Goal: Task Accomplishment & Management: Complete application form

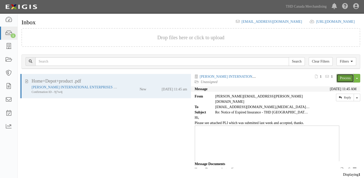
click at [345, 76] on link "Process" at bounding box center [345, 78] width 17 height 9
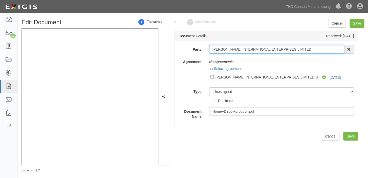
drag, startPoint x: 211, startPoint y: 51, endPoint x: 300, endPoint y: 52, distance: 89.2
click at [300, 52] on input "ALTON INTERNATIONAL ENTERPRISES LIMITED" at bounding box center [276, 49] width 135 height 9
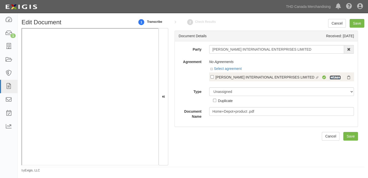
click at [333, 76] on link "9/2/26" at bounding box center [334, 77] width 11 height 4
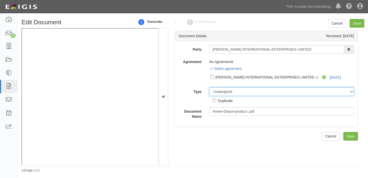
click at [227, 91] on select "Unassigned Binder Cancellation Notice Certificate Contract Endorsement Insuranc…" at bounding box center [281, 91] width 145 height 9
select select "OtherDetail"
click at [209, 87] on select "Unassigned Binder Cancellation Notice Certificate Contract Endorsement Insuranc…" at bounding box center [281, 91] width 145 height 9
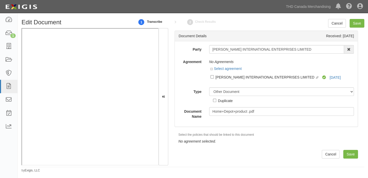
click at [220, 98] on div "Duplicate" at bounding box center [225, 101] width 15 height 6
click at [216, 99] on input "Duplicate" at bounding box center [214, 100] width 3 height 3
checkbox input "true"
click at [355, 22] on input "Save" at bounding box center [356, 23] width 15 height 9
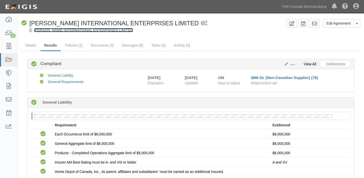
click at [80, 31] on link "[PERSON_NAME] INTERNATIONAL ENTERPRISES LIMITED" at bounding box center [83, 30] width 99 height 4
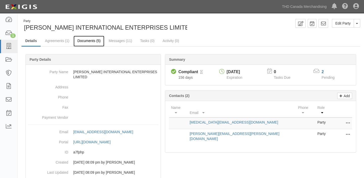
click at [96, 39] on link "Documents (5)" at bounding box center [89, 41] width 31 height 11
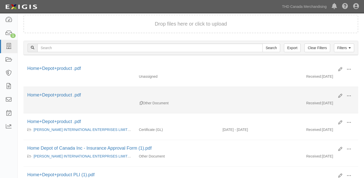
scroll to position [46, 0]
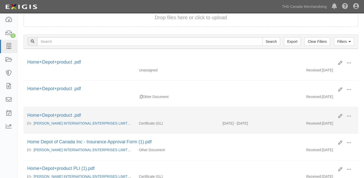
click at [356, 113] on div "Edit View View details Archive Home+Depot+product .pdf" at bounding box center [190, 116] width 335 height 9
click at [349, 114] on span at bounding box center [349, 116] width 5 height 5
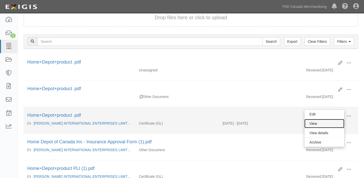
click at [332, 123] on link "View" at bounding box center [324, 123] width 40 height 9
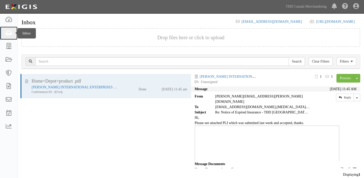
click at [7, 36] on icon at bounding box center [8, 33] width 7 height 6
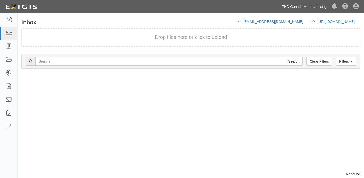
click at [319, 4] on link "THD Canada Merchandising" at bounding box center [304, 7] width 50 height 10
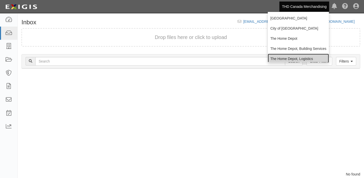
click at [297, 54] on link "The Home Depot, Logistics" at bounding box center [298, 59] width 61 height 10
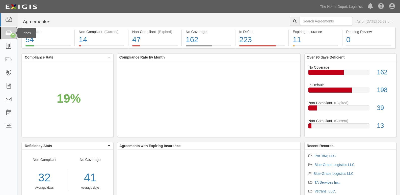
click at [11, 33] on icon at bounding box center [8, 33] width 7 height 6
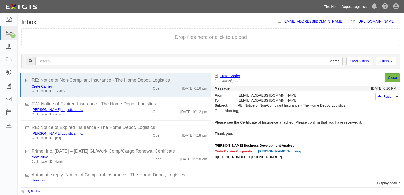
click at [338, 9] on link "The Home Depot, Logistics" at bounding box center [346, 7] width 48 height 10
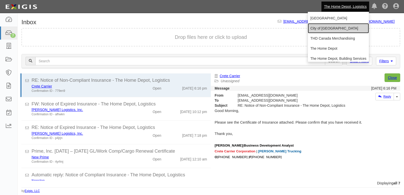
click at [321, 28] on link "City of [GEOGRAPHIC_DATA]" at bounding box center [338, 28] width 61 height 10
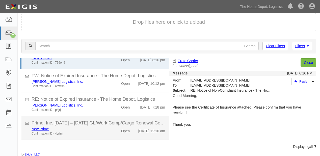
scroll to position [94, 0]
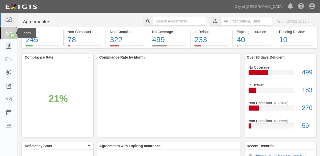
click at [14, 29] on link "20" at bounding box center [8, 33] width 17 height 13
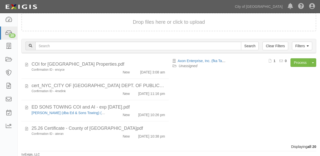
scroll to position [360, 0]
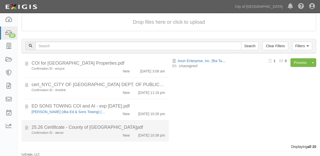
click at [112, 137] on div "New" at bounding box center [121, 134] width 23 height 7
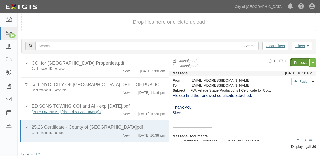
click at [297, 61] on link "Process" at bounding box center [300, 62] width 19 height 9
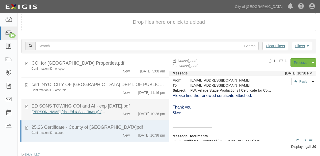
click at [120, 105] on div "ED SONS TOWING COI and AI - exp [DATE].pdf" at bounding box center [99, 106] width 134 height 7
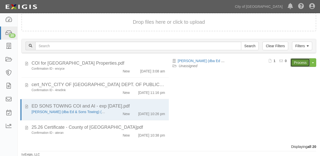
click at [300, 64] on link "Process" at bounding box center [300, 62] width 19 height 9
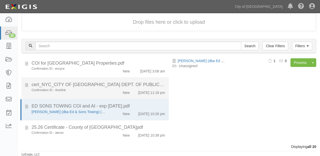
click at [129, 83] on div "cert_NYC_CITY OF SACRAMENTO DEPT. OF PUBLIC WORKS_12322457_2.pdf" at bounding box center [99, 85] width 134 height 7
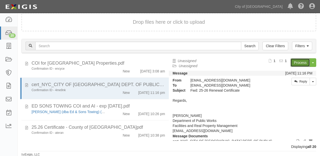
click at [299, 64] on link "Process" at bounding box center [300, 62] width 19 height 9
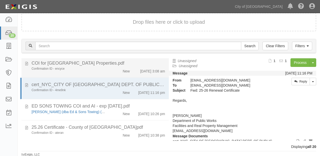
click at [110, 68] on div "New" at bounding box center [121, 70] width 23 height 7
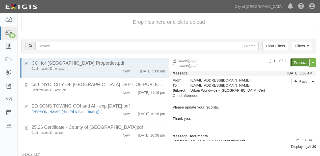
click at [301, 64] on link "Process" at bounding box center [300, 62] width 19 height 9
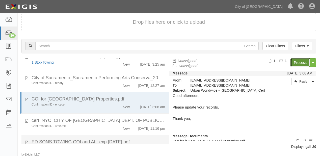
scroll to position [320, 0]
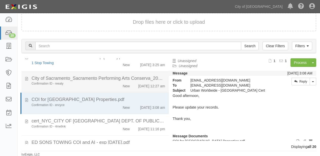
click at [138, 87] on div "9/6/25 12:27 am" at bounding box center [151, 85] width 27 height 7
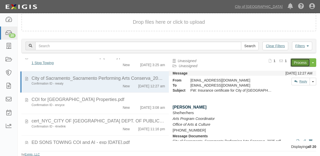
click at [295, 60] on link "Process" at bounding box center [300, 62] width 19 height 9
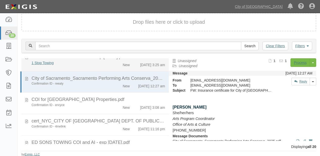
click at [127, 60] on div "1 STOP TOWING COI and AI - exp 1-15-2026.pdf" at bounding box center [99, 57] width 134 height 7
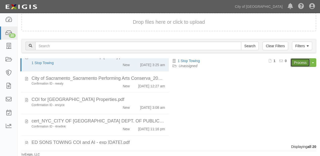
click at [298, 59] on link "Process" at bounding box center [300, 62] width 19 height 9
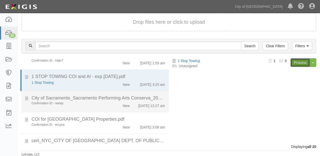
scroll to position [259, 0]
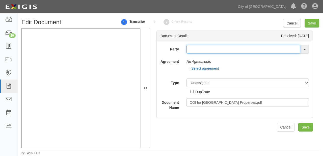
click at [189, 49] on input "text" at bounding box center [244, 49] width 114 height 9
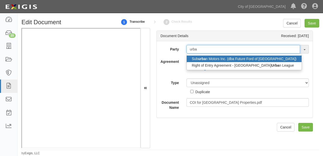
type input "urban"
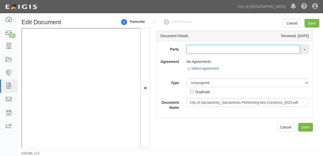
click at [195, 52] on input "text" at bounding box center [244, 49] width 114 height 9
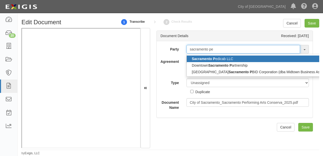
type input "sacramento per"
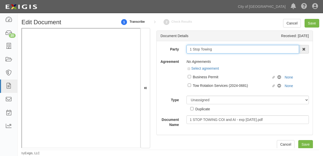
drag, startPoint x: 188, startPoint y: 52, endPoint x: 247, endPoint y: 50, distance: 59.4
click at [247, 50] on input "1 Stop Towing" at bounding box center [243, 49] width 113 height 9
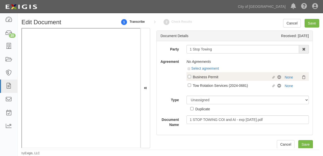
click at [227, 80] on label "Linked agreement Business Permit Linked agreement" at bounding box center [233, 77] width 90 height 7
click at [191, 78] on input "Linked agreement Business Permit Linked agreement" at bounding box center [189, 76] width 3 height 3
checkbox input "true"
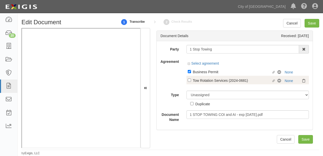
click at [227, 82] on div "Tow Rotation Services (2024-0681)" at bounding box center [232, 81] width 79 height 6
click at [191, 82] on input "Linked agreement Tow Rotation Services (2024-0681) Linked agreement" at bounding box center [189, 80] width 3 height 3
checkbox input "true"
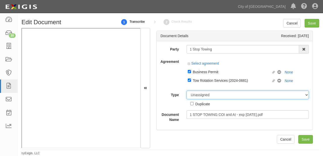
drag, startPoint x: 225, startPoint y: 94, endPoint x: 223, endPoint y: 92, distance: 3.8
click at [225, 94] on select "Unassigned Binder Cancellation Notice Certificate Contract Endorsement Insuranc…" at bounding box center [248, 95] width 123 height 9
select select "CertificateDetail"
click at [187, 91] on select "Unassigned Binder Cancellation Notice Certificate Contract Endorsement Insuranc…" at bounding box center [248, 95] width 123 height 9
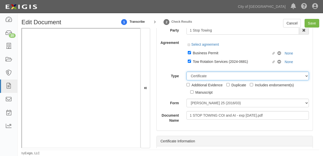
scroll to position [40, 0]
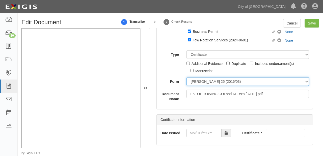
click at [198, 82] on select "ACORD 25 (2016/03) ACORD 101 ACORD 855 NY (2014/05) General" at bounding box center [248, 81] width 123 height 9
select select "GeneralFormDetail"
click at [187, 78] on select "ACORD 25 (2016/03) ACORD 101 ACORD 855 NY (2014/05) General" at bounding box center [248, 81] width 123 height 9
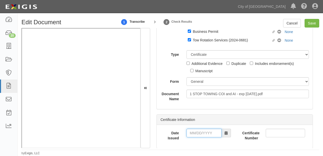
click at [196, 137] on input "Date Issued" at bounding box center [204, 133] width 35 height 9
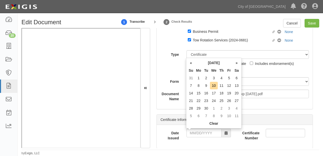
click at [117, 148] on iframe at bounding box center [80, 88] width 119 height 120
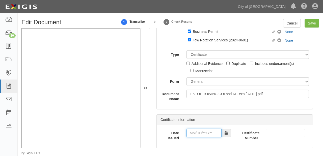
click at [197, 133] on input "Date Issued" at bounding box center [204, 133] width 35 height 9
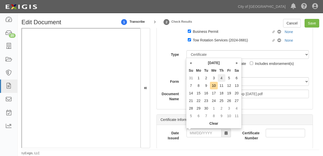
click at [220, 79] on td "4" at bounding box center [222, 78] width 8 height 8
type input "[DATE]"
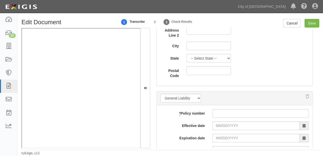
scroll to position [364, 0]
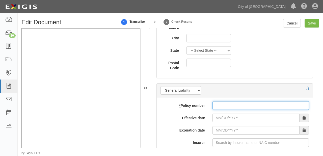
drag, startPoint x: 215, startPoint y: 107, endPoint x: 216, endPoint y: 114, distance: 6.9
click at [215, 107] on input "* Policy number" at bounding box center [261, 105] width 97 height 9
paste input "K2GP632442"
type input "K2GP632442"
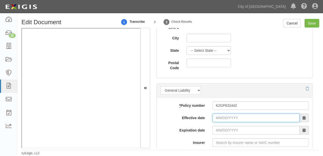
click at [217, 116] on input "Effective date" at bounding box center [256, 118] width 87 height 9
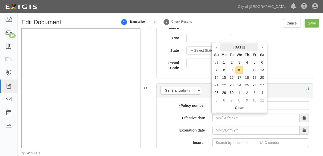
click at [229, 49] on th "September 2025" at bounding box center [240, 47] width 38 height 8
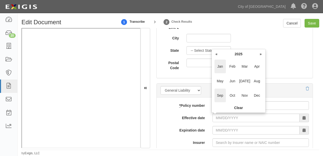
click at [222, 64] on span "Jan" at bounding box center [220, 67] width 11 height 14
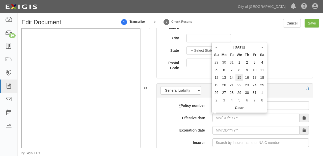
click at [242, 76] on td "15" at bounding box center [240, 78] width 8 height 8
type input "01/15/2025"
type input "01/15/2026"
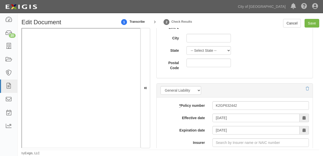
scroll to position [404, 0]
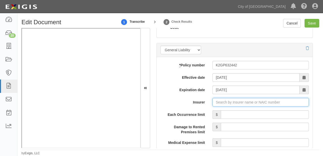
click at [237, 103] on input "Insurer" at bounding box center [261, 102] width 97 height 9
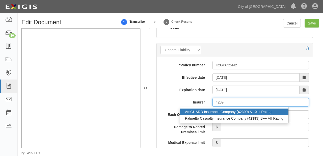
click at [234, 112] on div "AmGUARD Insurance Company ( 4239 0) A+ XIII Rating" at bounding box center [234, 112] width 109 height 7
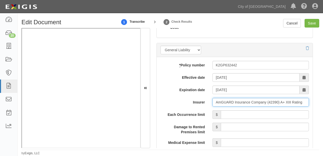
type input "AmGUARD Insurance Company (42390) A+ XIII Rating"
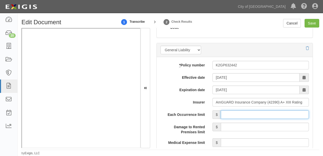
click at [237, 117] on input "Each Occurrence limit" at bounding box center [265, 114] width 88 height 9
type input "1,000,000"
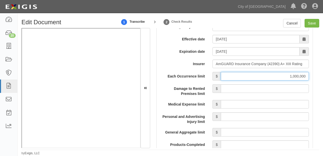
scroll to position [445, 0]
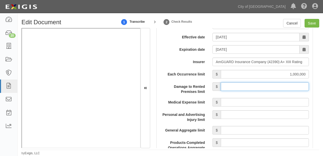
click at [268, 88] on input "Damage to Rented Premises limit" at bounding box center [265, 86] width 88 height 9
type input "100,000"
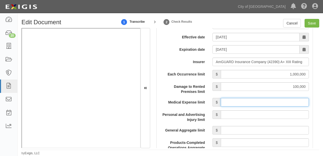
click at [262, 98] on input "Medical Expense limit" at bounding box center [265, 102] width 88 height 9
type input "5,000"
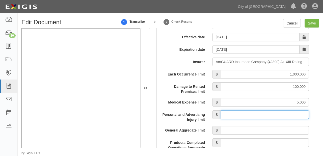
click at [260, 115] on input "Personal and Advertising Injury limit" at bounding box center [265, 114] width 88 height 9
type input "1,000,000"
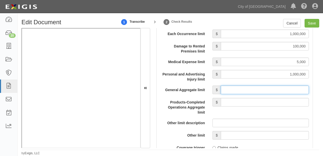
click at [258, 88] on input "General Aggregate limit" at bounding box center [265, 90] width 88 height 9
type input "2,000,000"
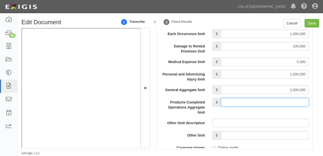
click at [258, 104] on input "Products-Completed Operations Aggregate limit" at bounding box center [265, 102] width 88 height 9
type input "2,000,000"
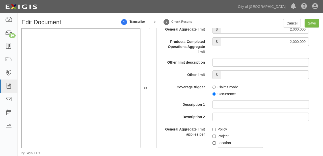
click at [222, 94] on label "Occurrence" at bounding box center [224, 93] width 23 height 5
click at [216, 94] on input "Occurrence" at bounding box center [214, 93] width 3 height 3
radio input "true"
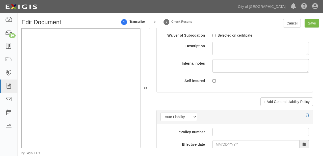
scroll to position [707, 0]
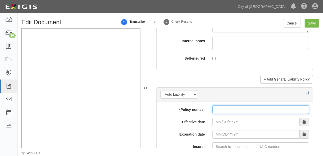
click at [218, 109] on input "* Policy number" at bounding box center [261, 109] width 97 height 9
paste input "K2GP632442"
type input "K2GP632442"
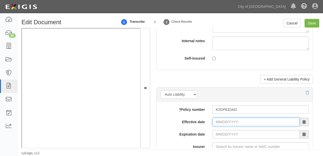
click at [216, 120] on input "Effective date" at bounding box center [256, 122] width 87 height 9
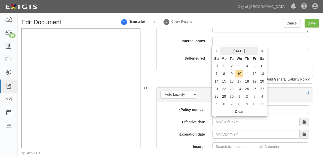
click at [234, 51] on th "September 2025" at bounding box center [240, 51] width 38 height 8
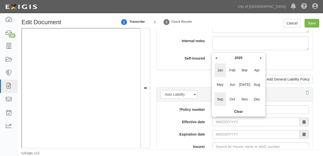
click at [217, 73] on span "Jan" at bounding box center [220, 70] width 11 height 14
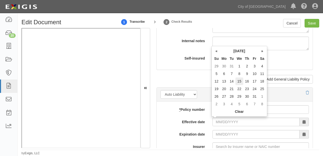
click at [240, 83] on td "15" at bounding box center [240, 82] width 8 height 8
type input "01/15/2025"
type input "01/15/2026"
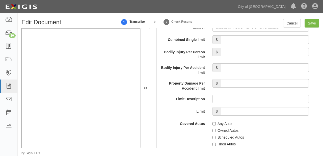
scroll to position [829, 0]
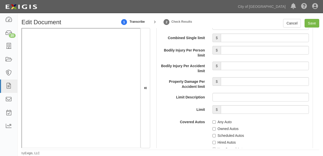
click at [219, 129] on label "Owned Autos" at bounding box center [226, 128] width 26 height 5
click at [216, 129] on input "Owned Autos" at bounding box center [214, 128] width 3 height 3
checkbox input "true"
click at [219, 134] on label "Scheduled Autos" at bounding box center [229, 135] width 32 height 5
click at [216, 134] on input "Scheduled Autos" at bounding box center [214, 135] width 3 height 3
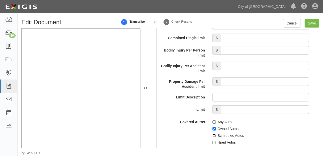
checkbox input "true"
click at [219, 143] on label "Hired Autos" at bounding box center [224, 142] width 23 height 5
click at [216, 143] on input "Hired Autos" at bounding box center [214, 142] width 3 height 3
checkbox input "true"
click at [219, 148] on label "Non-Owned Autos" at bounding box center [230, 149] width 34 height 5
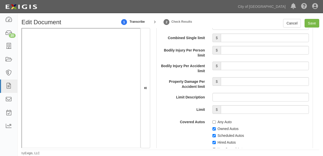
click at [216, 148] on input "Non-Owned Autos" at bounding box center [214, 149] width 3 height 3
checkbox input "true"
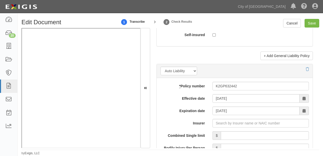
scroll to position [770, 0]
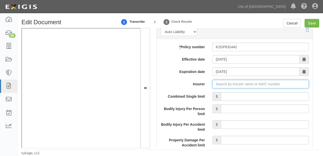
click at [242, 84] on input "Insurer" at bounding box center [261, 84] width 97 height 9
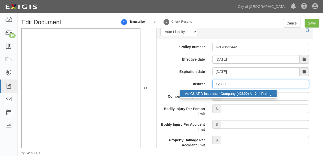
click at [239, 92] on strong "42390" at bounding box center [243, 94] width 10 height 4
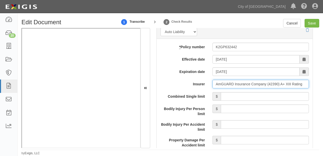
type input "AmGUARD Insurance Company (42390) A+ XIII Rating"
click at [255, 100] on input "Combined Single limit" at bounding box center [265, 96] width 88 height 9
type input "1,000,000"
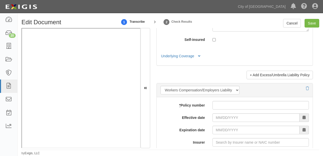
scroll to position [1275, 0]
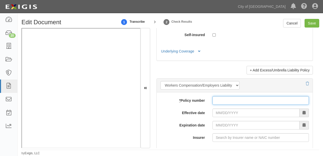
drag, startPoint x: 240, startPoint y: 96, endPoint x: 233, endPoint y: 102, distance: 8.6
click at [240, 96] on input "* Policy number" at bounding box center [261, 100] width 97 height 9
paste input "N9WC904344"
type input "N9WC904344"
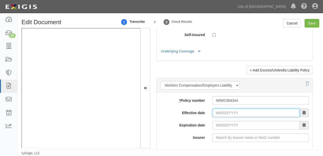
click at [224, 111] on input "Effective date" at bounding box center [256, 113] width 87 height 9
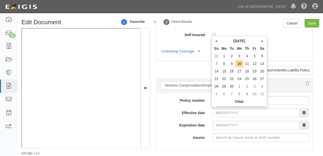
click at [231, 45] on th "Tu" at bounding box center [232, 49] width 8 height 8
click at [234, 40] on th "September 2025" at bounding box center [240, 41] width 38 height 8
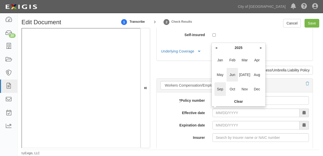
click at [234, 74] on span "Jun" at bounding box center [232, 75] width 11 height 14
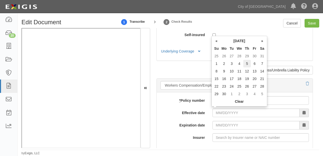
click at [249, 63] on td "5" at bounding box center [248, 64] width 8 height 8
type input "06/05/2025"
type input "06/05/2026"
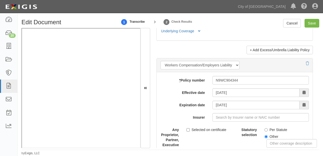
scroll to position [1316, 0]
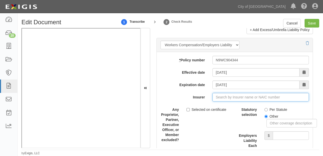
click at [227, 94] on input "Insurer" at bounding box center [261, 97] width 97 height 9
type input "21st Century Advantage Insurance Company (25232) NR Rating"
type input "2"
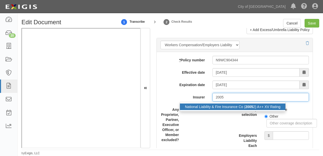
click at [229, 105] on div "National Liability & Fire Insurance Co ( 2005 2) A++ XV Rating" at bounding box center [233, 107] width 106 height 7
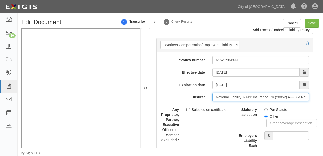
type input "National Liability & Fire Insurance Co (20052) A++ XV Rating"
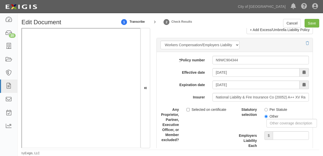
click at [272, 107] on label "Per Statute" at bounding box center [276, 109] width 23 height 5
click at [268, 108] on input "Per Statute" at bounding box center [266, 109] width 3 height 3
radio input "true"
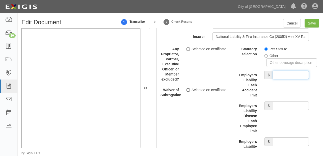
click at [280, 75] on input "Employers Liability Each Accident limit" at bounding box center [291, 75] width 36 height 9
type input "1,000,000"
click at [280, 108] on input "Employers Liability Disease Each Employee limit" at bounding box center [291, 106] width 36 height 9
type input "1,000,000"
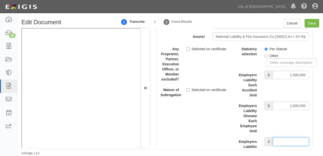
drag, startPoint x: 284, startPoint y: 142, endPoint x: 281, endPoint y: 136, distance: 6.9
click at [284, 142] on input "Employers Liability Disease Policy limit" at bounding box center [291, 141] width 36 height 9
type input "1,000,000"
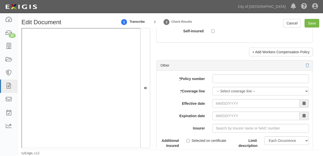
scroll to position [1558, 0]
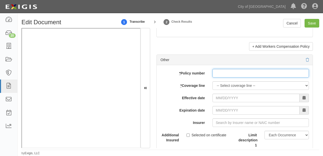
click at [215, 72] on input "* Policy number" at bounding box center [261, 73] width 97 height 9
paste input "K2GP632442"
type input "K2GP632442"
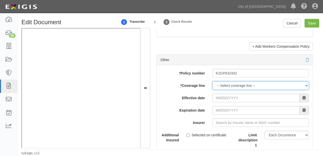
click at [220, 83] on select "-- Select coverage line -- Asbestos Abatement Auto Physical Damage Boiler & Mac…" at bounding box center [261, 85] width 97 height 9
select select "56"
click at [213, 81] on select "-- Select coverage line -- Asbestos Abatement Auto Physical Damage Boiler & Mac…" at bounding box center [261, 85] width 97 height 9
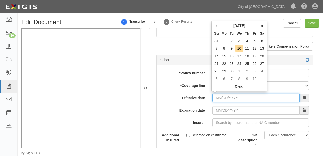
click at [225, 96] on input "Effective date" at bounding box center [256, 98] width 87 height 9
click at [229, 26] on th "September 2025" at bounding box center [240, 26] width 38 height 8
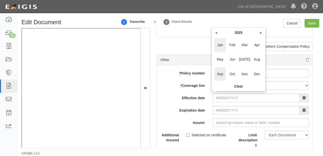
click at [217, 45] on span "Jan" at bounding box center [220, 45] width 11 height 14
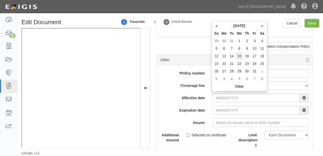
click at [240, 53] on td "15" at bounding box center [240, 56] width 8 height 8
type input "01/15/2025"
type input "01/15/2026"
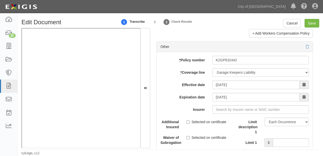
scroll to position [1579, 0]
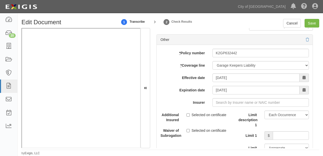
click at [126, 148] on iframe at bounding box center [80, 88] width 119 height 120
click at [241, 104] on input "Insurer" at bounding box center [261, 102] width 97 height 9
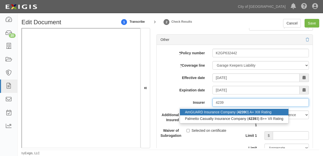
click at [241, 110] on strong "4239" at bounding box center [242, 112] width 8 height 4
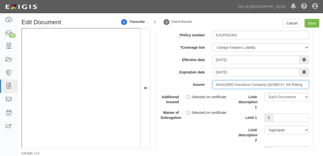
scroll to position [1619, 0]
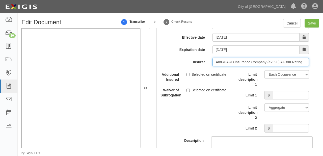
type input "AmGUARD Insurance Company (42390) A+ XIII Rating"
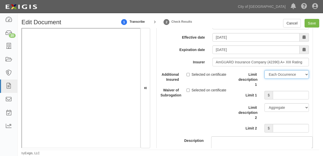
click at [282, 70] on select "Limit Each Occurrence Each Claim Aggregate Deductible Self-Insured Retention Pe…" at bounding box center [287, 74] width 44 height 9
select select "Other"
click at [265, 70] on select "Limit Each Occurrence Each Claim Aggregate Deductible Self-Insured Retention Pe…" at bounding box center [287, 74] width 44 height 9
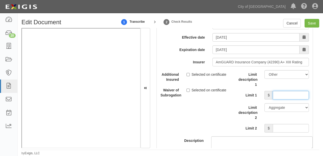
click at [279, 91] on input "Limit 1" at bounding box center [291, 95] width 36 height 9
type input "250,000"
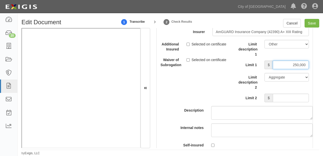
scroll to position [1680, 0]
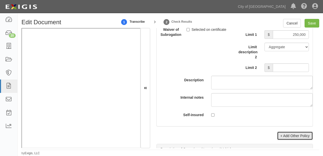
click at [281, 132] on link "+ Add Other Policy" at bounding box center [295, 136] width 36 height 9
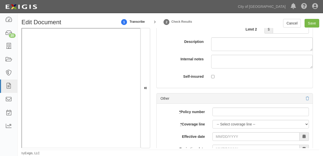
scroll to position [1720, 0]
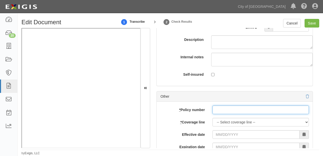
click at [230, 109] on input "* Policy number" at bounding box center [261, 110] width 97 height 9
paste input "K2GP632442"
type input "K2GP632442"
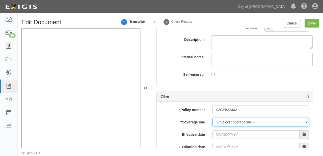
click at [232, 120] on select "-- Select coverage line -- Asbestos Abatement Auto Physical Damage Boiler & Mac…" at bounding box center [261, 122] width 97 height 9
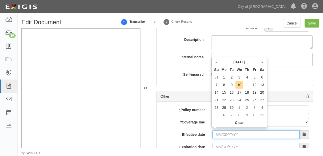
click at [221, 134] on input "Effective date" at bounding box center [256, 134] width 87 height 9
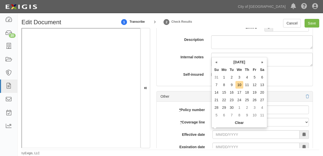
click at [240, 57] on div "« September 2025 » Su Mo Tu We Th Fr Sa 31 1 2 3 4 5 6 7 8 9 10 11 12 13 14 15 …" at bounding box center [240, 92] width 56 height 71
click at [239, 61] on th "September 2025" at bounding box center [240, 62] width 38 height 8
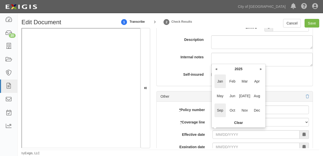
click at [222, 81] on span "Jan" at bounding box center [220, 82] width 11 height 14
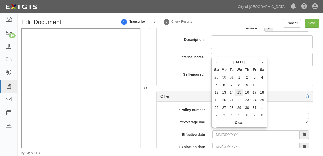
click at [239, 92] on td "15" at bounding box center [240, 93] width 8 height 8
type input "01/15/2025"
type input "01/15/2026"
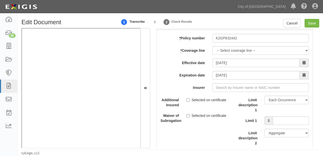
scroll to position [1801, 0]
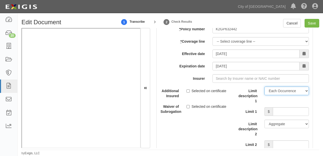
click at [282, 88] on select "Limit Each Occurrence Each Claim Aggregate Deductible Self-Insured Retention Pe…" at bounding box center [287, 91] width 44 height 9
select select "Other"
click at [265, 87] on select "Limit Each Occurrence Each Claim Aggregate Deductible Self-Insured Retention Pe…" at bounding box center [287, 91] width 44 height 9
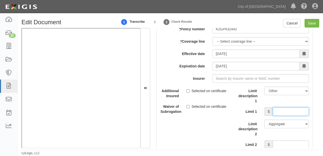
click at [275, 107] on input "Limit 1" at bounding box center [291, 111] width 36 height 9
type input "150,000"
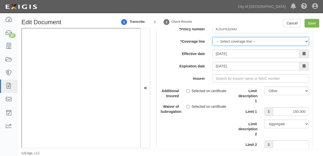
click at [223, 38] on select "-- Select coverage line -- Asbestos Abatement Auto Physical Damage Boiler & Mac…" at bounding box center [261, 41] width 97 height 9
select select "39"
click at [213, 37] on select "-- Select coverage line -- Asbestos Abatement Auto Physical Damage Boiler & Mac…" at bounding box center [261, 41] width 97 height 9
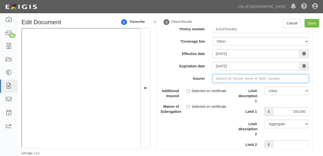
click at [219, 77] on input "Insurer" at bounding box center [261, 78] width 97 height 9
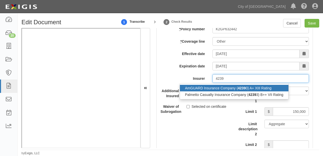
click at [221, 85] on div "AmGUARD Insurance Company ( 4239 0) A+ XIII Rating" at bounding box center [234, 88] width 109 height 7
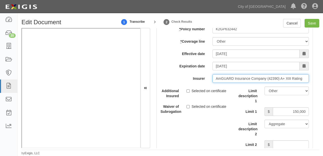
type input "AmGUARD Insurance Company (42390) A+ XIII Rating"
click at [220, 44] on div "add update renew This new policy will be added This new policy will update exis…" at bounding box center [235, 112] width 156 height 182
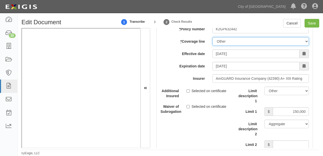
click at [221, 40] on select "-- Select coverage line -- Asbestos Abatement Auto Physical Damage Boiler & Mac…" at bounding box center [261, 41] width 97 height 9
click at [213, 37] on select "-- Select coverage line -- Asbestos Abatement Auto Physical Damage Boiler & Mac…" at bounding box center [261, 41] width 97 height 9
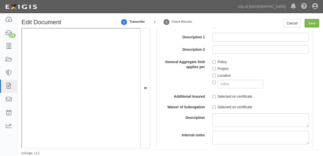
scroll to position [608, 0]
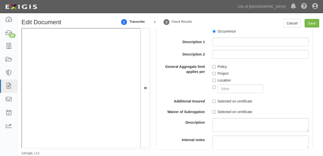
click at [230, 103] on label "Selected on certificate" at bounding box center [233, 101] width 40 height 5
click at [216, 103] on input "Selected on certificate" at bounding box center [214, 101] width 3 height 3
checkbox input "true"
click at [312, 25] on input "Save" at bounding box center [312, 23] width 15 height 9
type input "1000000"
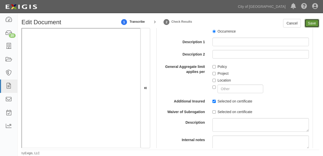
type input "100000"
type input "5000"
type input "1000000"
type input "2000000"
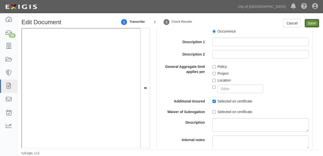
type input "1000000"
type input "250000"
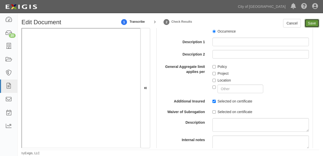
type input "150000"
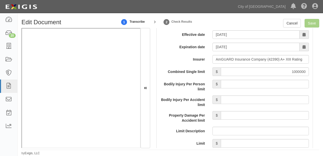
scroll to position [831, 0]
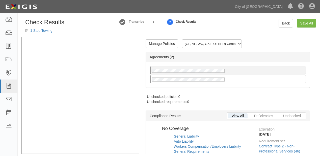
radio input "false"
radio input "true"
radio input "false"
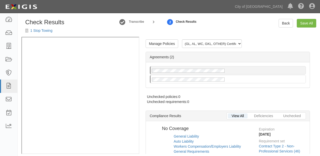
radio input "true"
radio input "false"
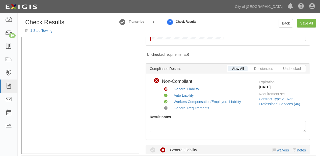
scroll to position [20, 0]
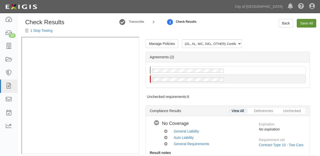
scroll to position [5, 0]
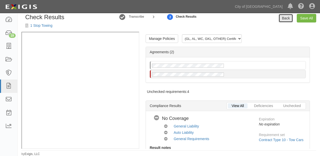
click at [284, 19] on link "Back" at bounding box center [286, 18] width 14 height 9
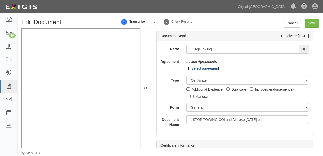
click at [209, 68] on link "Select agreement" at bounding box center [203, 68] width 31 height 4
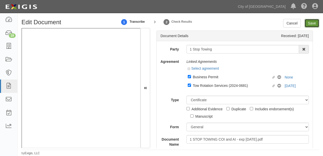
click at [314, 23] on input "Save" at bounding box center [312, 23] width 15 height 9
type input "1000000"
type input "100000"
type input "5000"
type input "1000000"
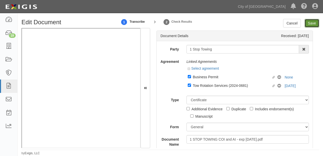
type input "2000000"
type input "1000000"
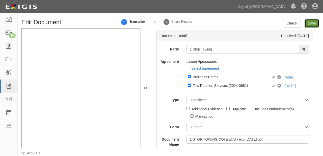
type input "1000000"
type input "150000"
type input "250000"
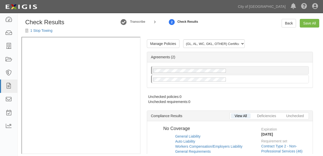
radio input "true"
radio input "false"
radio input "true"
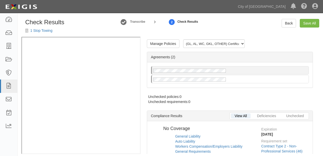
radio input "false"
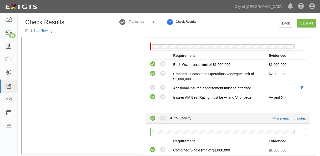
scroll to position [162, 0]
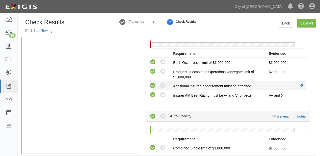
click at [153, 85] on icon at bounding box center [153, 86] width 6 height 6
radio input "true"
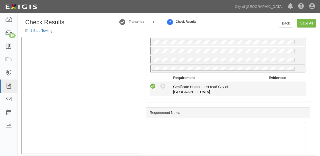
click at [152, 85] on icon at bounding box center [153, 86] width 6 height 6
radio input "true"
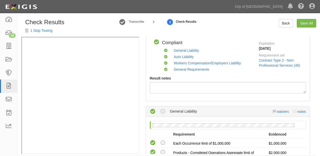
scroll to position [0, 0]
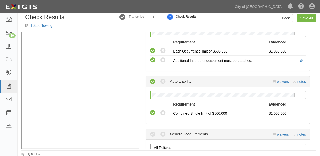
scroll to position [243, 0]
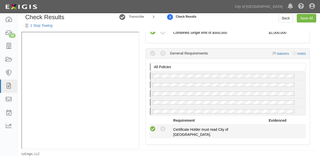
click at [154, 128] on icon at bounding box center [153, 129] width 6 height 6
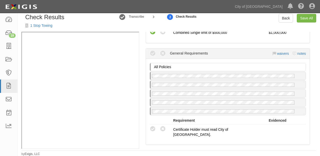
radio input "true"
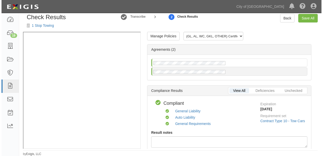
scroll to position [0, 0]
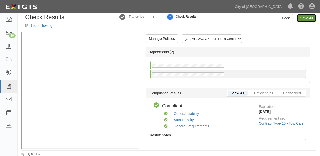
click at [309, 20] on link "Save All" at bounding box center [306, 18] width 19 height 9
radio input "false"
radio input "true"
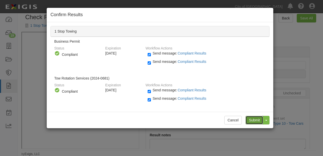
click at [251, 122] on input "Submit" at bounding box center [255, 120] width 18 height 9
